Goal: Task Accomplishment & Management: Manage account settings

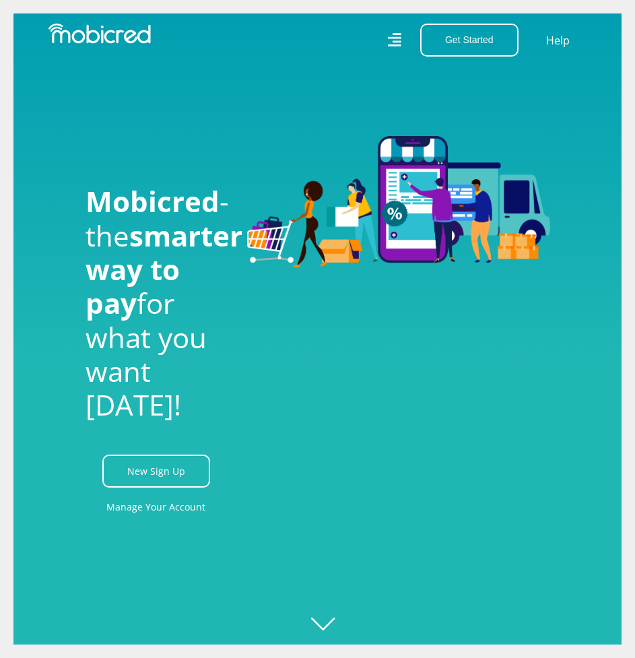
click at [400, 42] on icon at bounding box center [394, 40] width 14 height 14
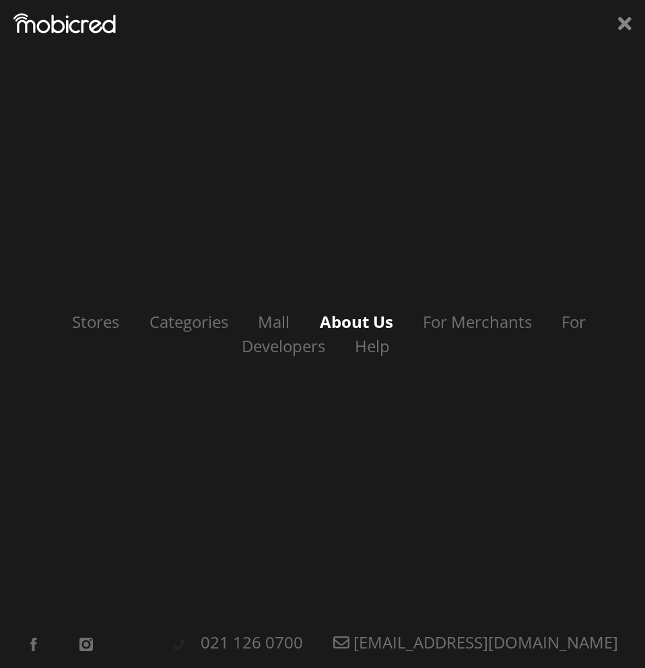
scroll to position [0, 1091]
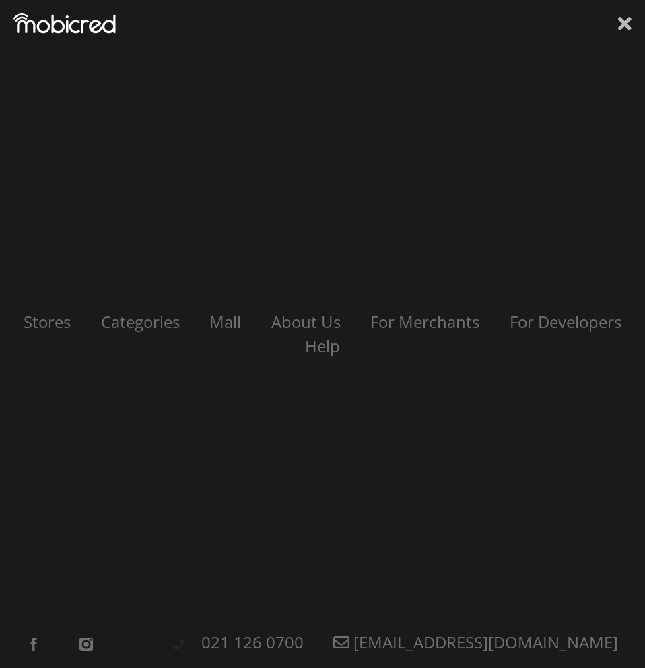
click at [627, 26] on icon at bounding box center [624, 23] width 13 height 13
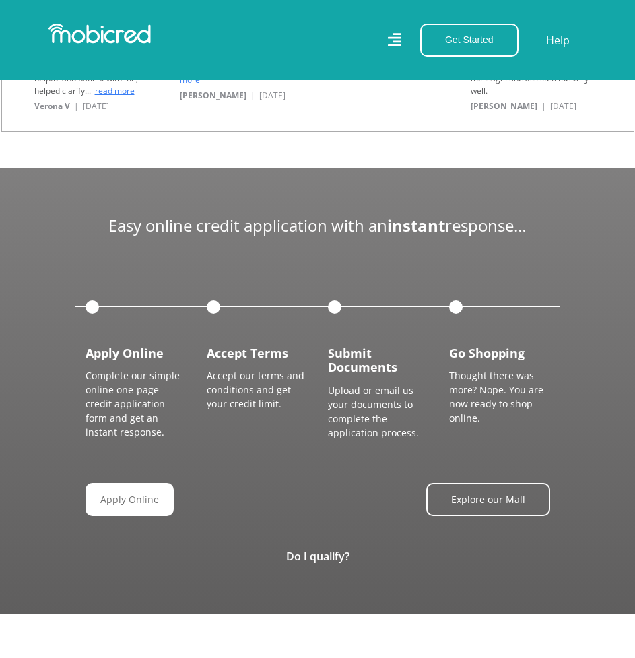
scroll to position [0, 0]
click at [124, 506] on link "Apply Online" at bounding box center [135, 499] width 88 height 33
click at [401, 43] on icon at bounding box center [393, 40] width 13 height 20
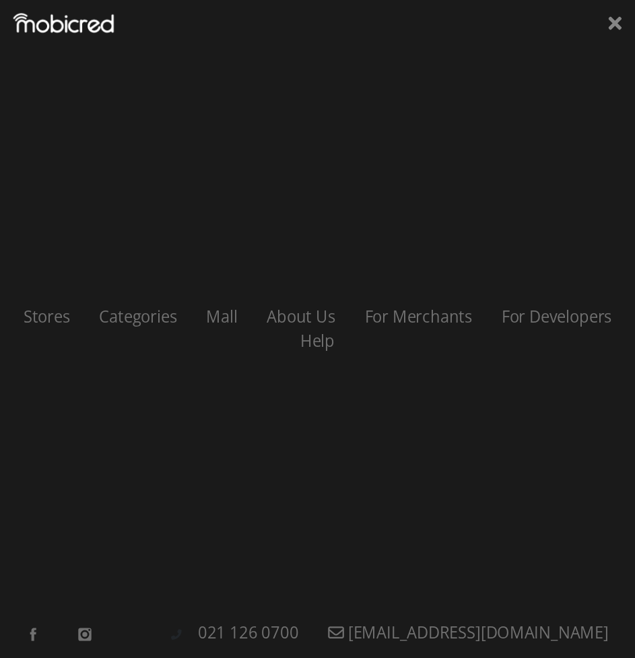
scroll to position [0, 1454]
click at [625, 25] on icon at bounding box center [624, 23] width 13 height 13
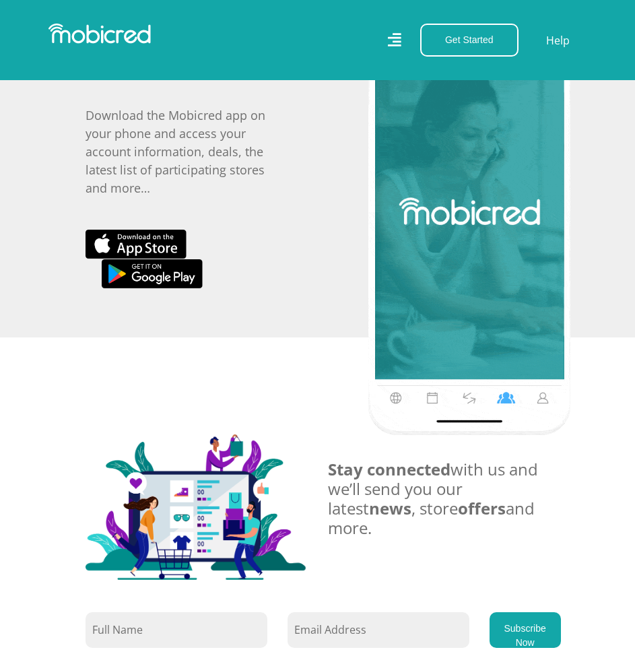
scroll to position [2466, 0]
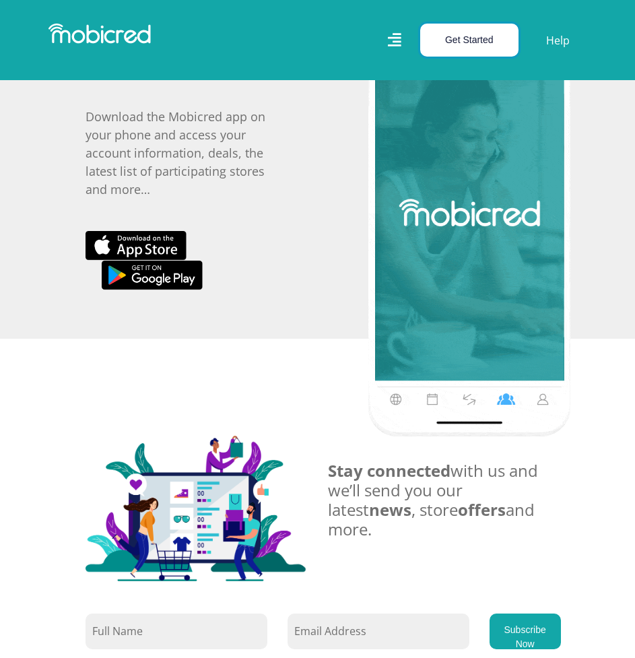
click at [458, 48] on button "Get Started" at bounding box center [469, 40] width 98 height 33
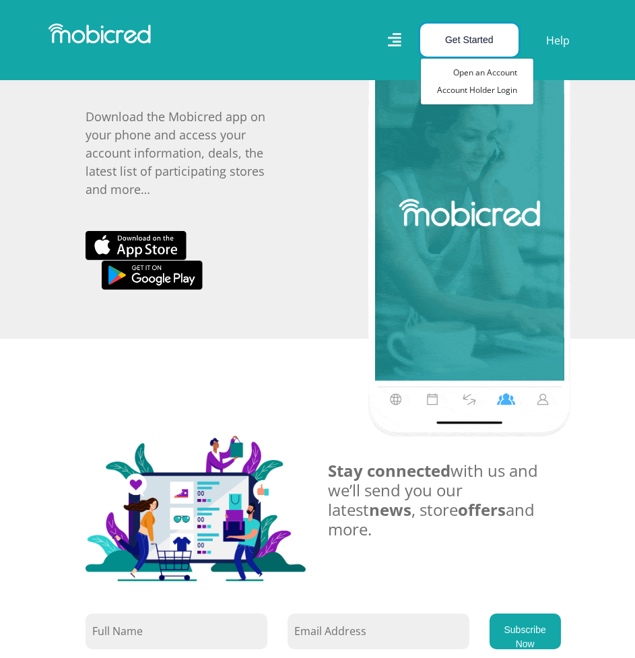
scroll to position [0, 485]
click at [473, 93] on link "Account Holder Login" at bounding box center [477, 90] width 112 height 18
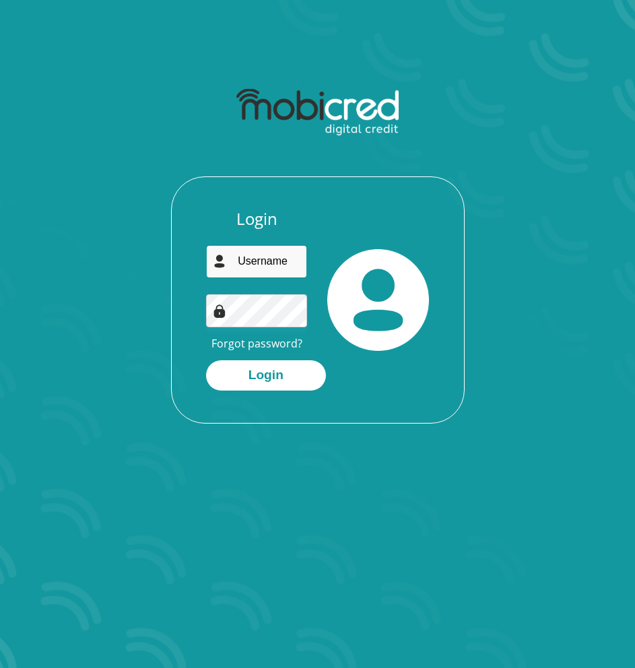
click at [255, 257] on input "email" at bounding box center [257, 261] width 102 height 33
click at [174, 255] on div "Login Forgot password? Login" at bounding box center [318, 315] width 292 height 213
click at [265, 345] on link "Forgot password?" at bounding box center [256, 343] width 91 height 15
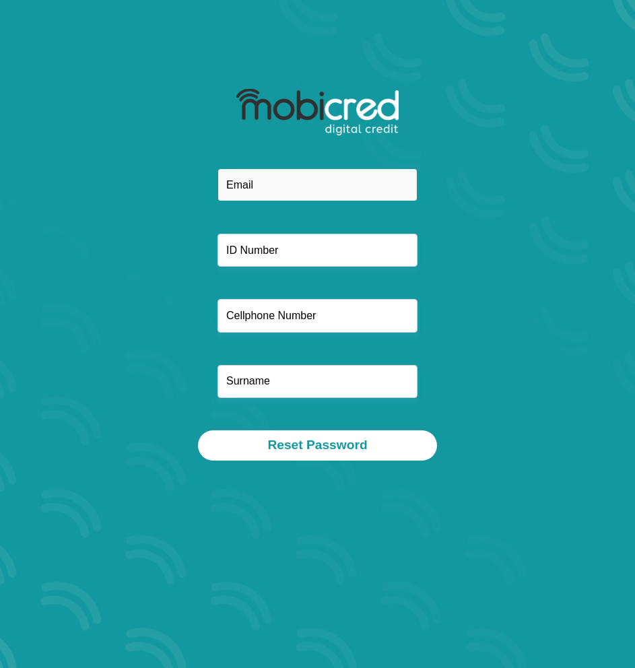
click at [267, 184] on input "email" at bounding box center [317, 184] width 200 height 33
type input "m.britzantonio@gmail.com"
click at [189, 219] on div "m.britzantonio@gmail.com" at bounding box center [318, 299] width 440 height 262
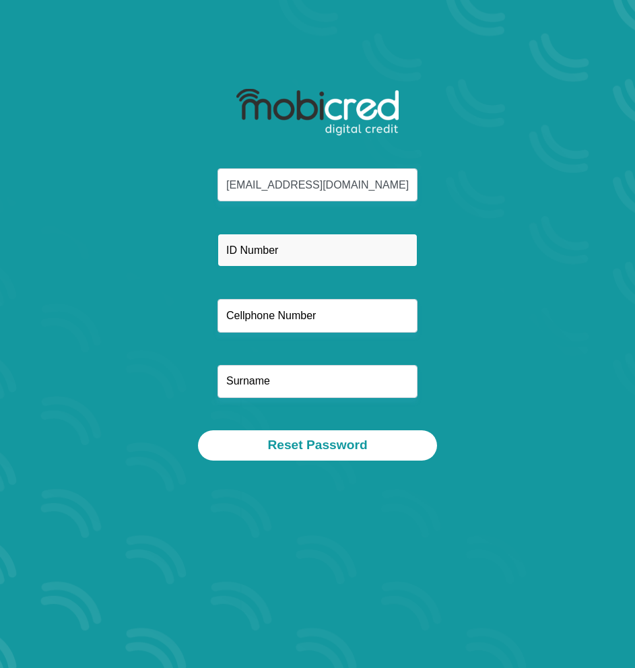
click at [259, 257] on input "text" at bounding box center [317, 250] width 200 height 33
type input "9609135419082"
drag, startPoint x: 281, startPoint y: 347, endPoint x: 282, endPoint y: 335, distance: 12.2
click at [281, 347] on div "m.britzantonio@gmail.com 9609135419082" at bounding box center [318, 299] width 440 height 262
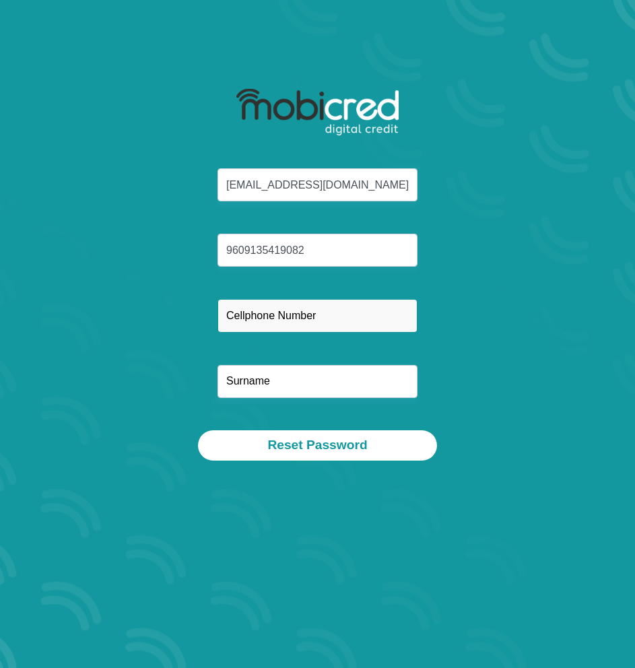
click at [282, 328] on input "text" at bounding box center [317, 315] width 200 height 33
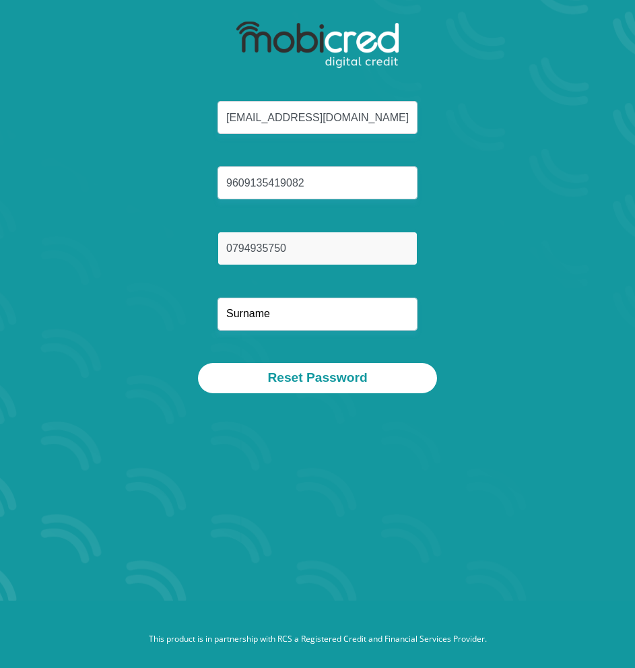
type input "0794935750"
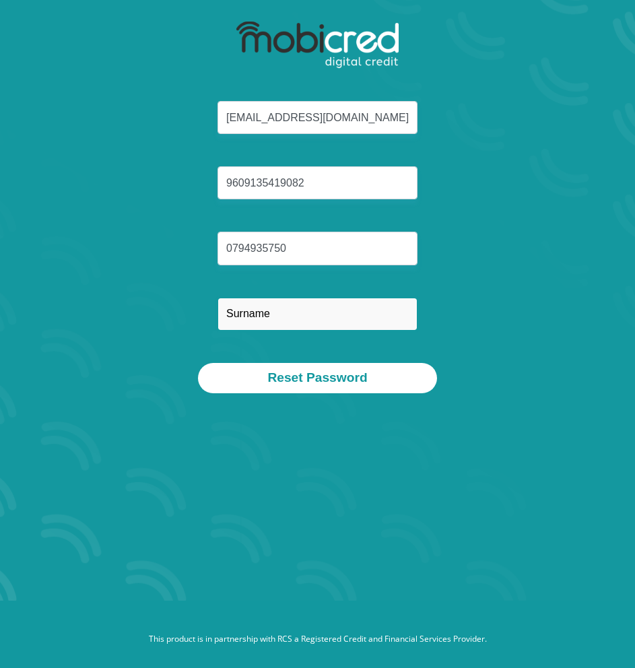
click at [248, 314] on input "text" at bounding box center [317, 314] width 200 height 33
type input "Britz"
click at [207, 337] on div "m.britzantonio@gmail.com 9609135419082 0794935750 Britz" at bounding box center [318, 232] width 440 height 262
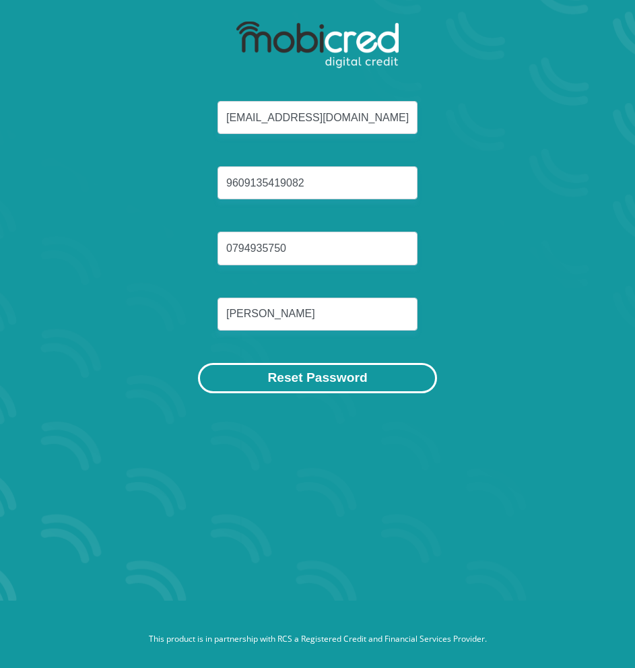
click at [290, 380] on button "Reset Password" at bounding box center [317, 378] width 238 height 30
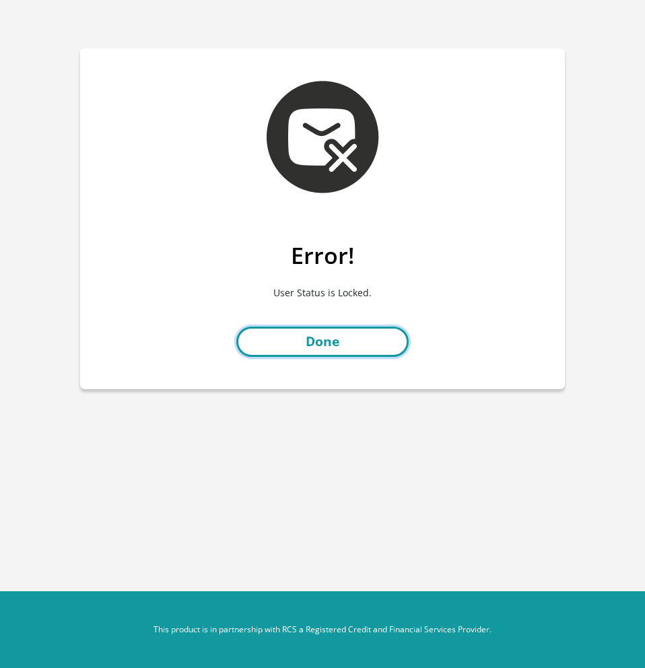
click at [306, 342] on link "Done" at bounding box center [322, 341] width 172 height 30
